Goal: Task Accomplishment & Management: Manage account settings

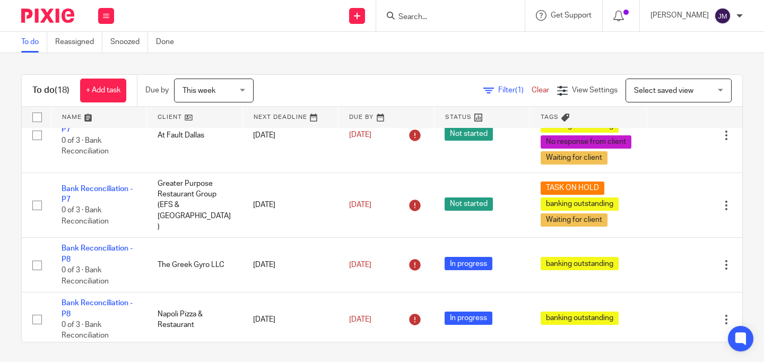
scroll to position [494, 0]
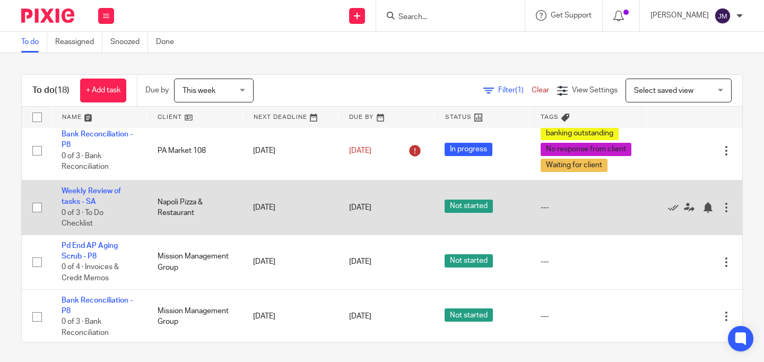
click at [42, 203] on input "checkbox" at bounding box center [37, 207] width 20 height 20
checkbox input "true"
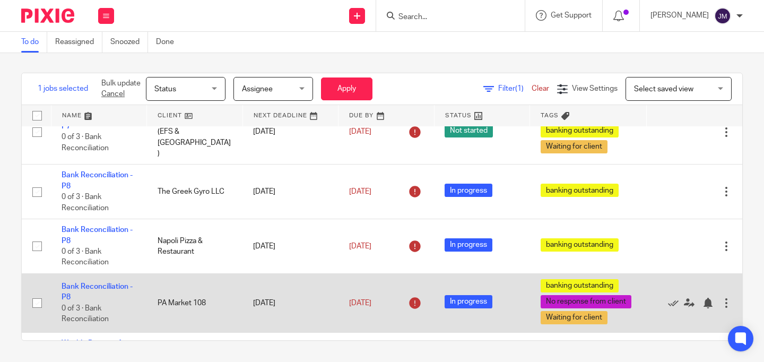
scroll to position [418, 0]
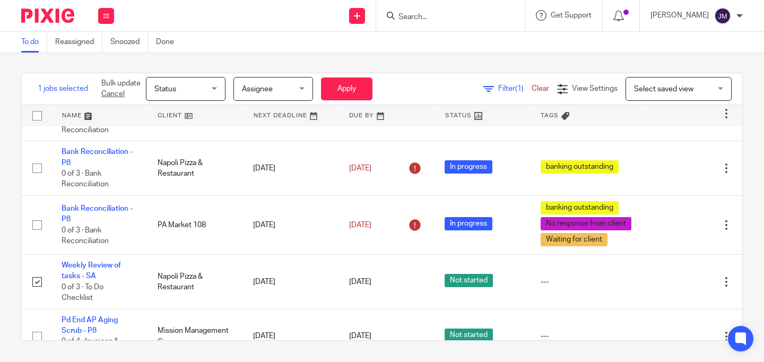
click at [724, 86] on div "Select saved view Select saved view Select saved view" at bounding box center [684, 89] width 117 height 24
click at [215, 90] on div "Status Status" at bounding box center [186, 89] width 80 height 24
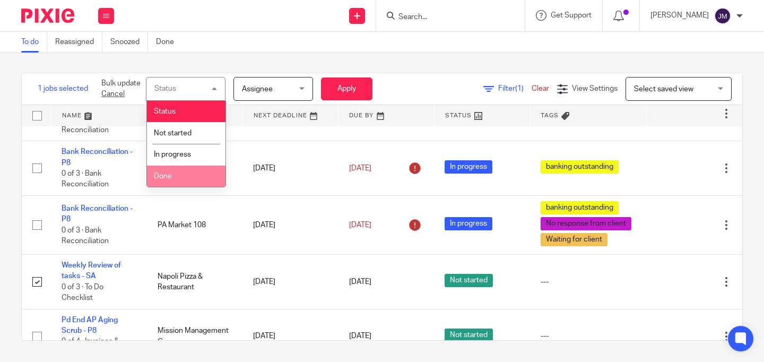
click at [187, 186] on li "Done" at bounding box center [186, 177] width 79 height 22
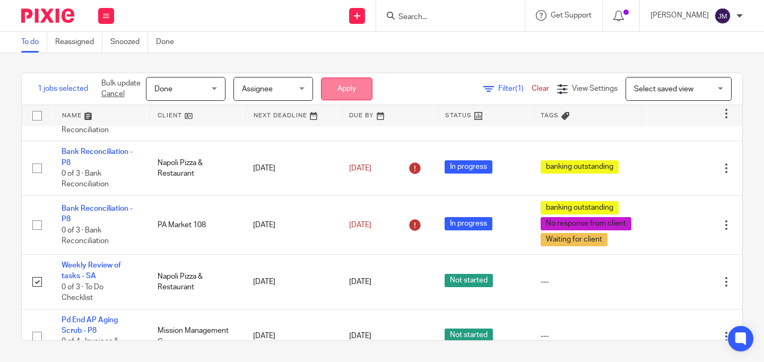
click at [349, 83] on button "Apply" at bounding box center [346, 88] width 51 height 23
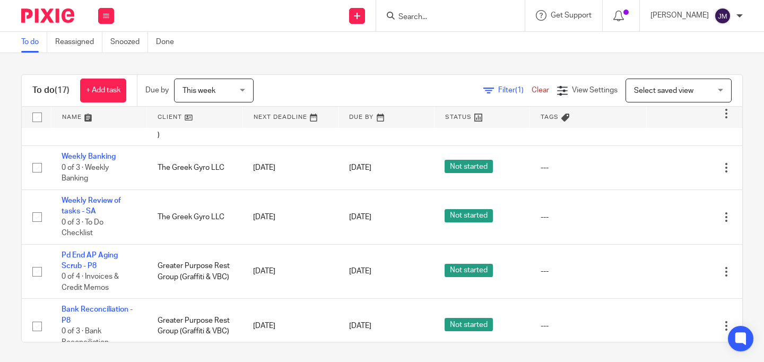
scroll to position [2, 0]
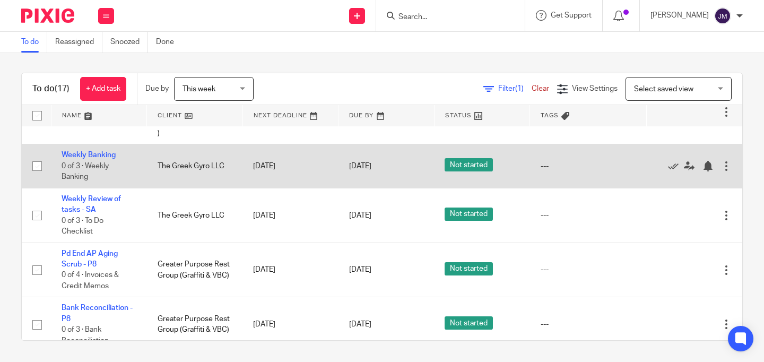
click at [34, 156] on input "checkbox" at bounding box center [37, 166] width 20 height 20
checkbox input "true"
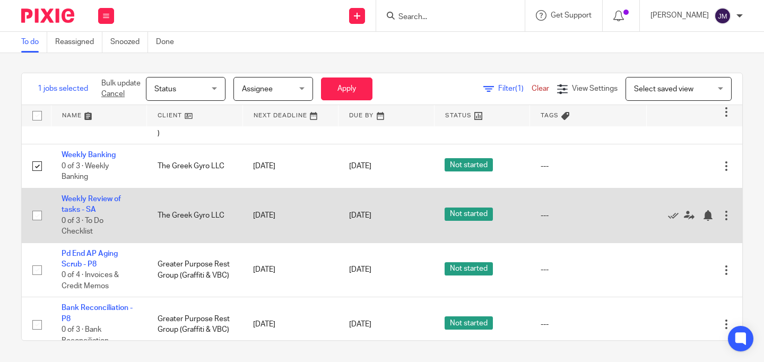
click at [38, 205] on input "checkbox" at bounding box center [37, 215] width 20 height 20
checkbox input "true"
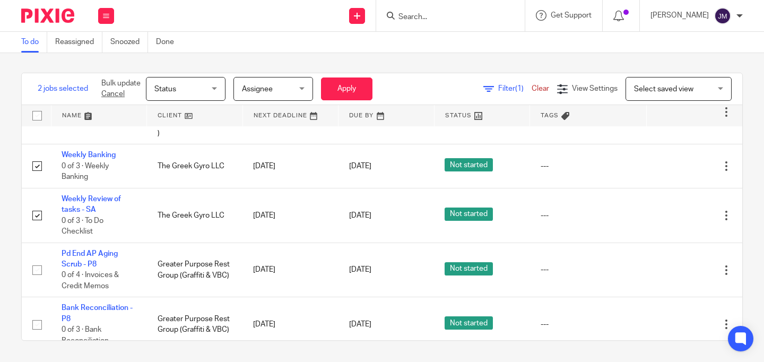
click at [184, 85] on span "Status" at bounding box center [182, 88] width 56 height 22
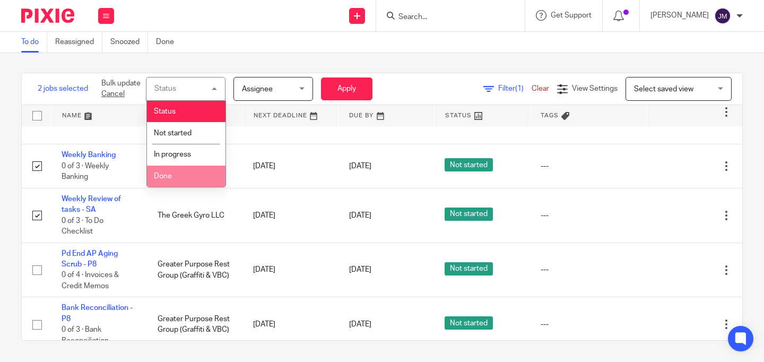
click at [182, 175] on li "Done" at bounding box center [186, 177] width 79 height 22
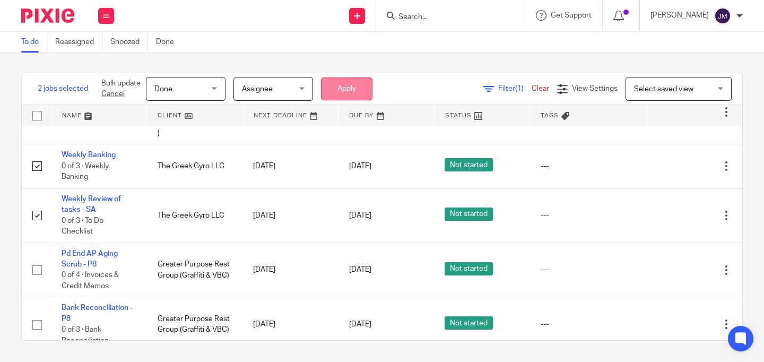
click at [369, 98] on button "Apply" at bounding box center [346, 88] width 51 height 23
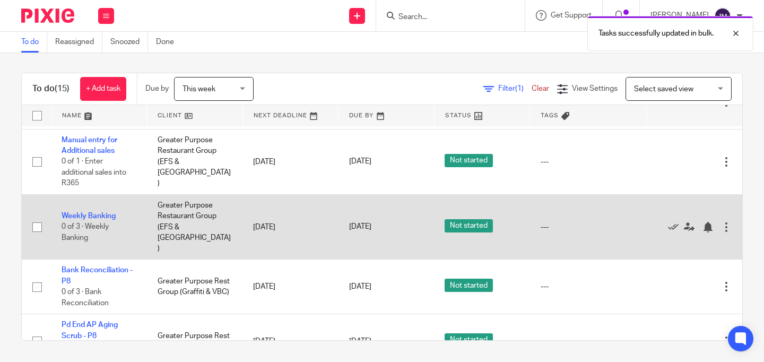
scroll to position [647, 0]
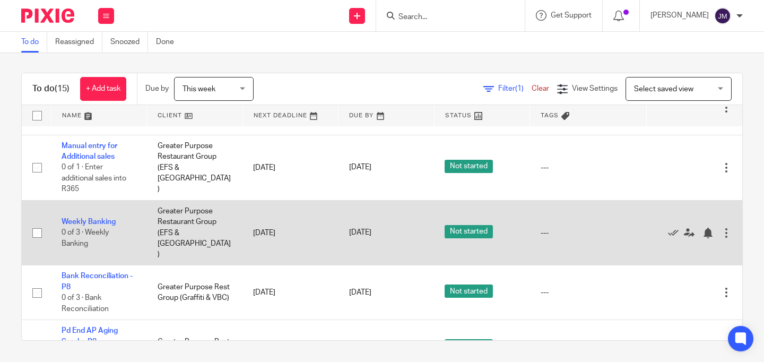
click at [40, 223] on input "checkbox" at bounding box center [37, 233] width 20 height 20
checkbox input "true"
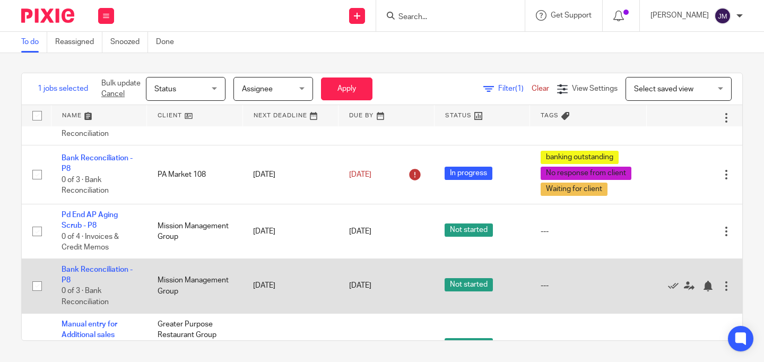
scroll to position [436, 0]
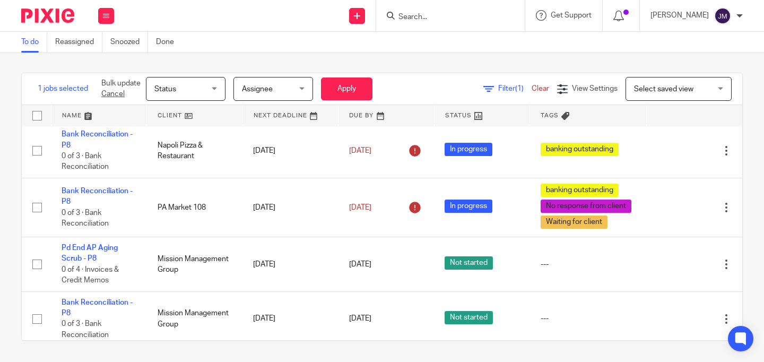
click at [194, 88] on span "Status" at bounding box center [182, 88] width 56 height 22
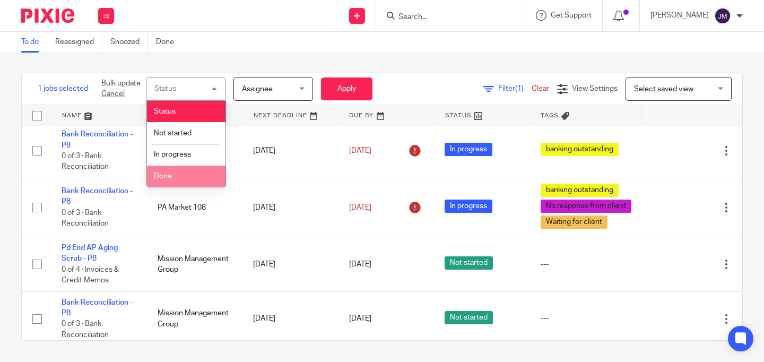
click at [183, 177] on li "Done" at bounding box center [186, 177] width 79 height 22
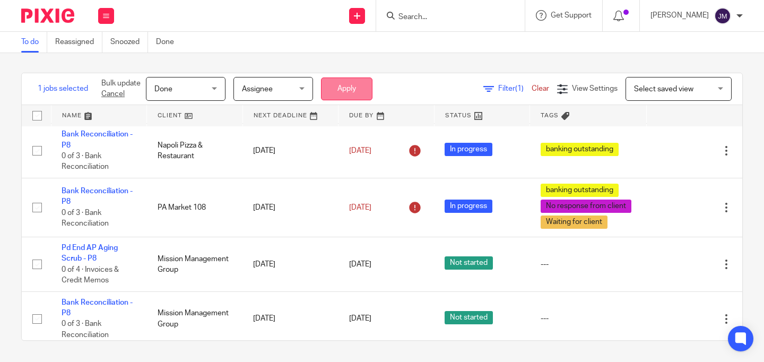
click at [349, 86] on button "Apply" at bounding box center [346, 88] width 51 height 23
